Goal: Find specific page/section: Find specific page/section

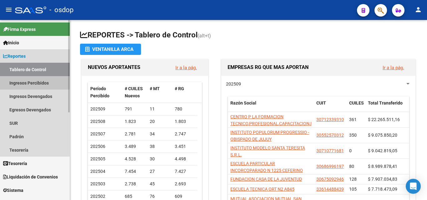
click at [29, 82] on link "Ingresos Percibidos" at bounding box center [35, 82] width 70 height 13
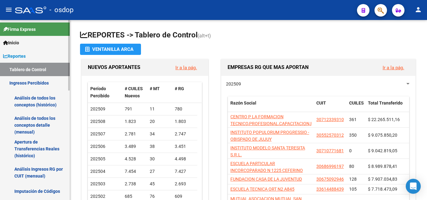
click at [30, 101] on link "Análisis de todos los conceptos (histórico)" at bounding box center [35, 102] width 70 height 24
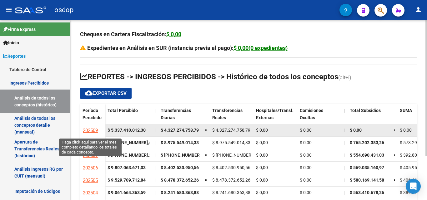
click at [93, 131] on span "202509" at bounding box center [90, 131] width 15 height 6
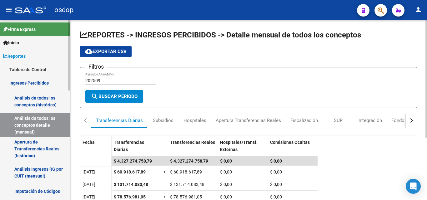
click at [24, 85] on link "Ingresos Percibidos" at bounding box center [35, 82] width 70 height 13
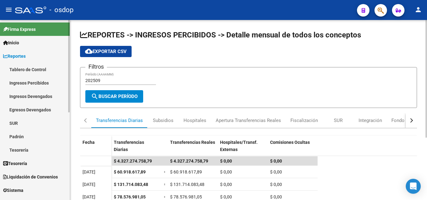
click at [24, 85] on link "Ingresos Percibidos" at bounding box center [35, 82] width 70 height 13
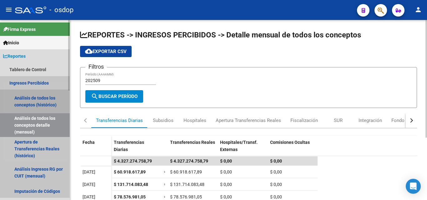
click at [26, 106] on link "Análisis de todos los conceptos (histórico)" at bounding box center [35, 102] width 70 height 24
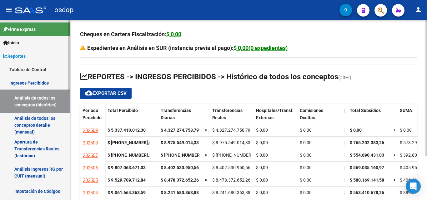
click at [29, 102] on link "Análisis de todos los conceptos (histórico)" at bounding box center [35, 102] width 70 height 24
click at [43, 129] on link "Análisis de todos los conceptos detalle (mensual)" at bounding box center [35, 125] width 70 height 24
